Goal: Check status

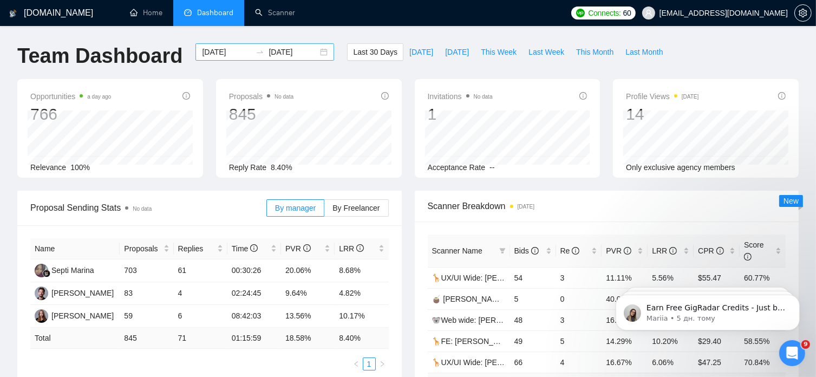
click at [315, 50] on div "[DATE] [DATE]" at bounding box center [265, 51] width 139 height 17
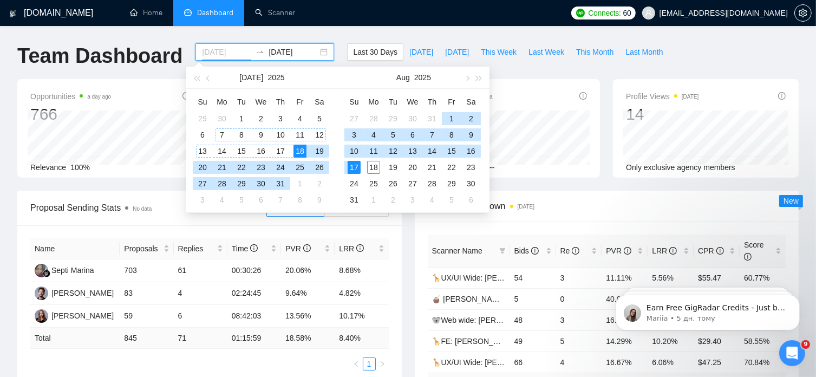
type input "[DATE]"
click at [223, 134] on div "7" at bounding box center [222, 134] width 13 height 13
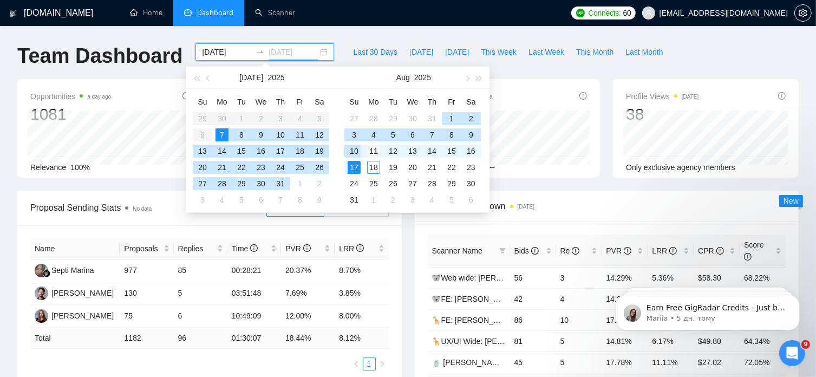
type input "[DATE]"
click at [374, 153] on div "11" at bounding box center [373, 151] width 13 height 13
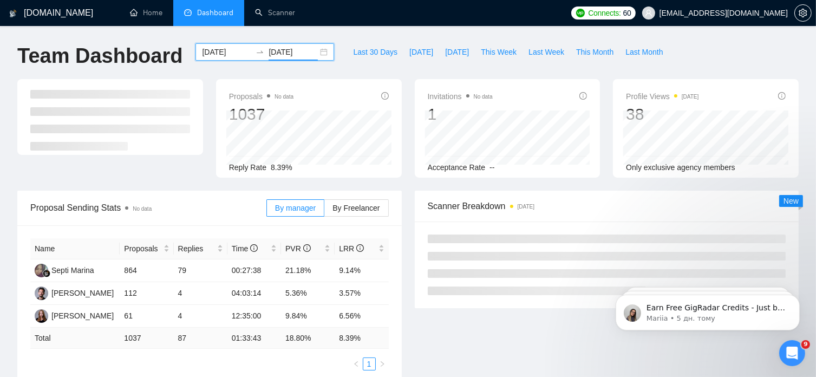
click at [319, 54] on div "[DATE] [DATE]" at bounding box center [265, 51] width 139 height 17
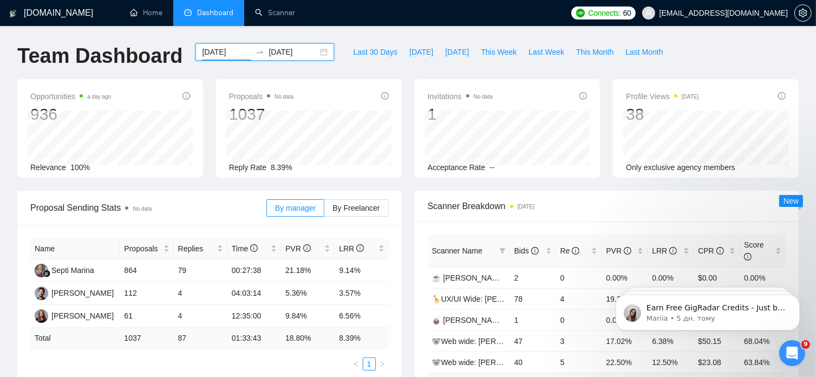
click at [319, 54] on div "[DATE] [DATE]" at bounding box center [265, 51] width 139 height 17
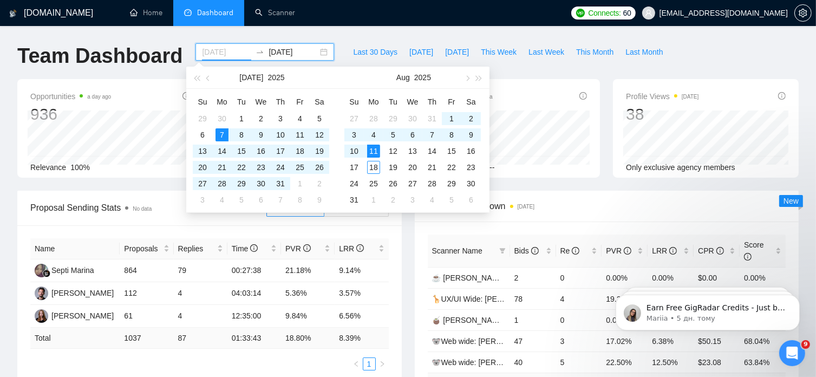
type input "[DATE]"
click at [374, 153] on div "11" at bounding box center [373, 151] width 13 height 13
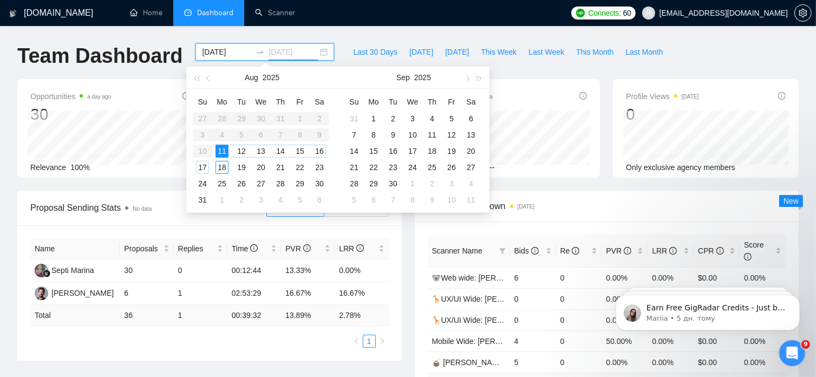
type input "[DATE]"
click at [204, 170] on div "17" at bounding box center [202, 167] width 13 height 13
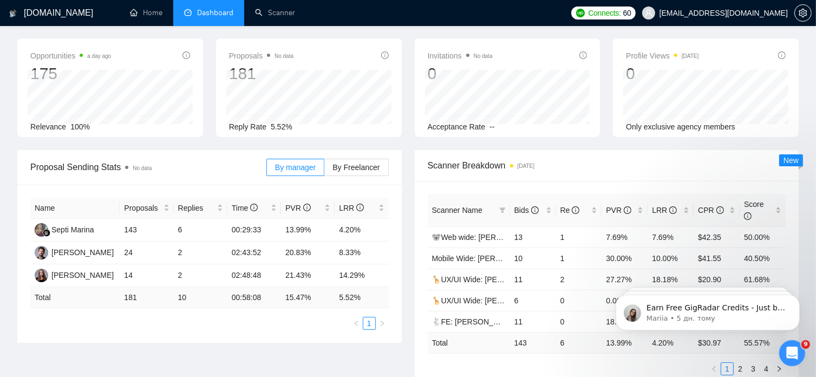
scroll to position [41, 0]
click at [368, 171] on span "By Freelancer" at bounding box center [356, 166] width 47 height 9
click at [324, 170] on input "By Freelancer" at bounding box center [324, 170] width 0 height 0
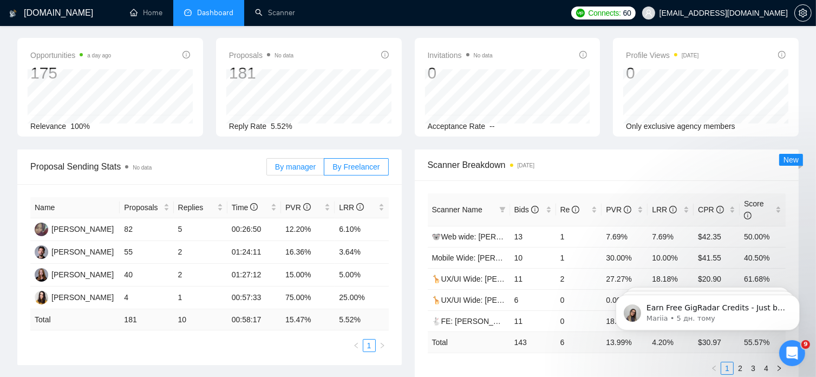
click at [293, 167] on span "By manager" at bounding box center [295, 166] width 41 height 9
click at [267, 170] on input "By manager" at bounding box center [267, 170] width 0 height 0
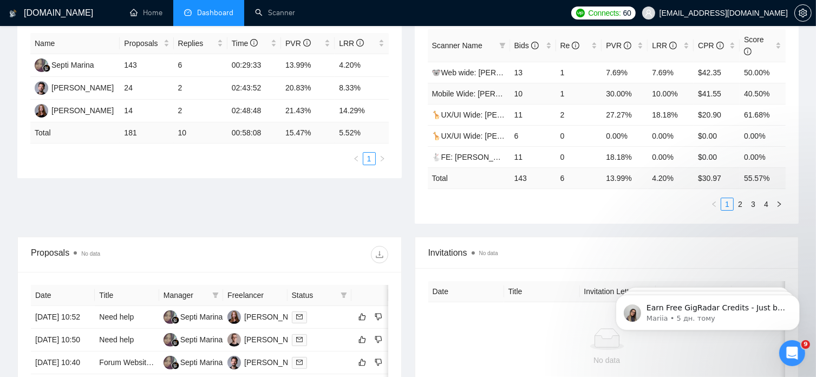
scroll to position [206, 0]
click at [742, 198] on link "2" at bounding box center [740, 204] width 12 height 12
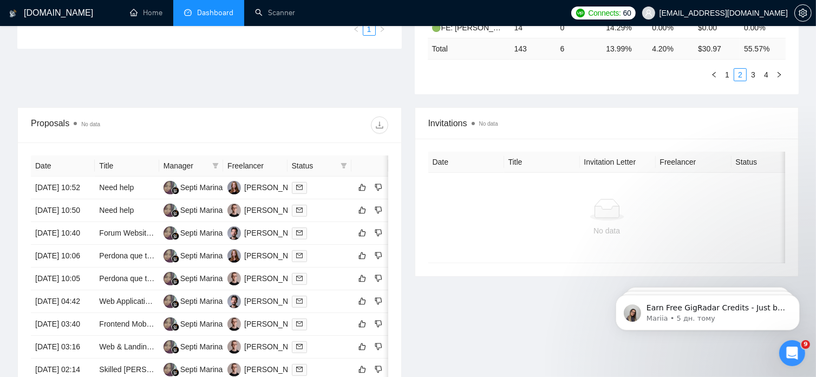
scroll to position [335, 0]
